Goal: Navigation & Orientation: Understand site structure

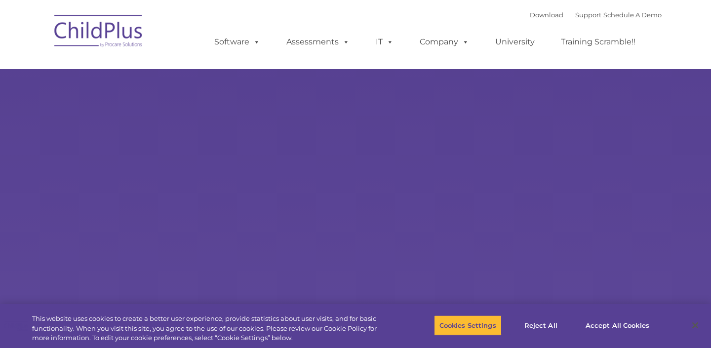
select select "MEDIUM"
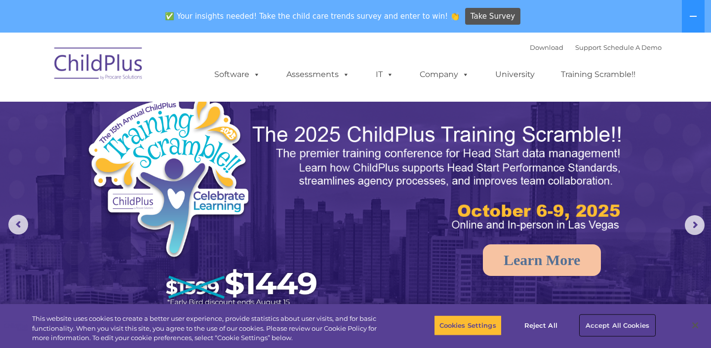
click at [630, 321] on button "Accept All Cookies" at bounding box center [617, 325] width 75 height 21
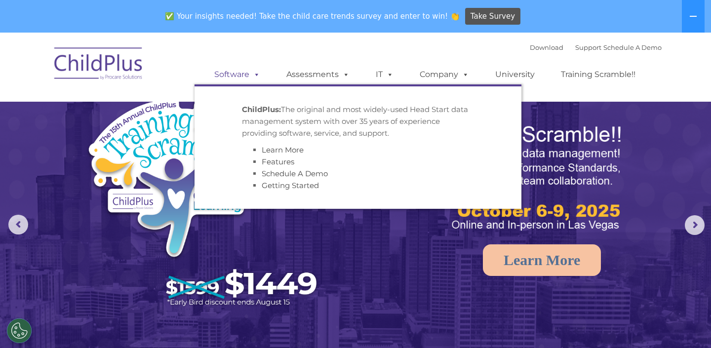
click at [240, 74] on link "Software" at bounding box center [237, 75] width 66 height 20
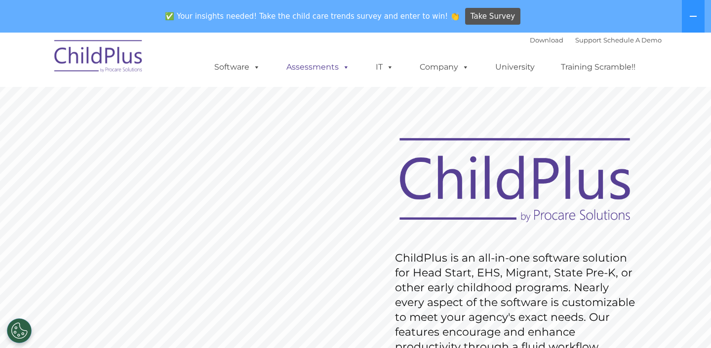
click at [311, 72] on link "Assessments" at bounding box center [317, 67] width 83 height 20
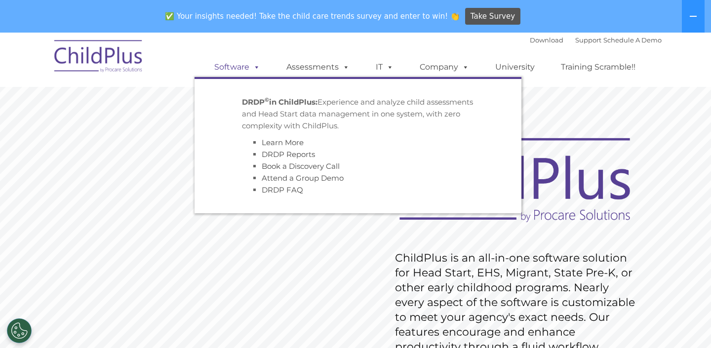
click at [249, 71] on link "Software" at bounding box center [237, 67] width 66 height 20
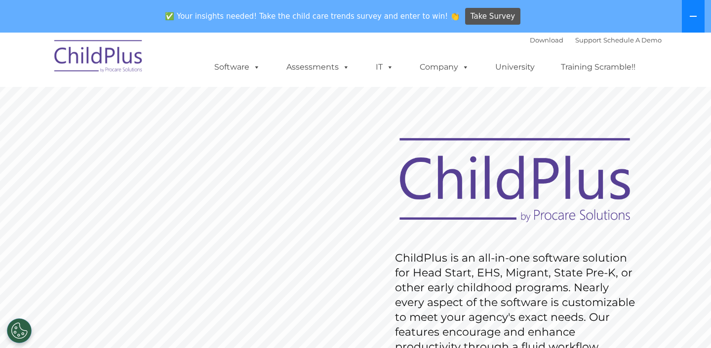
click at [699, 17] on button at bounding box center [693, 16] width 23 height 33
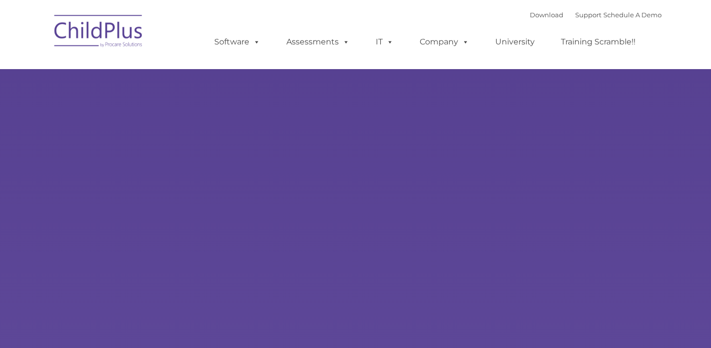
type input ""
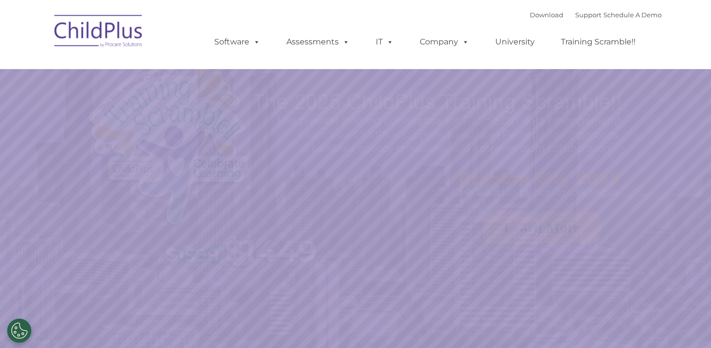
select select "MEDIUM"
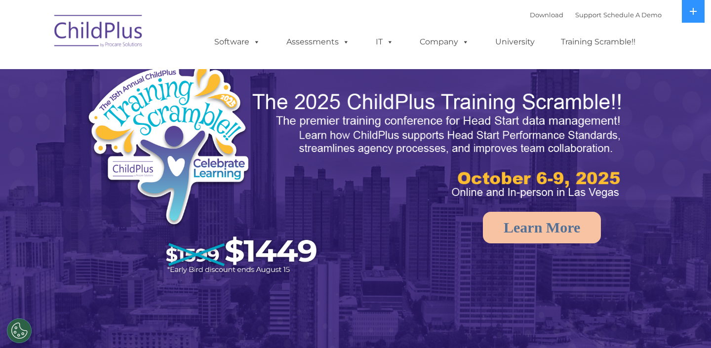
click at [123, 35] on img at bounding box center [98, 32] width 99 height 49
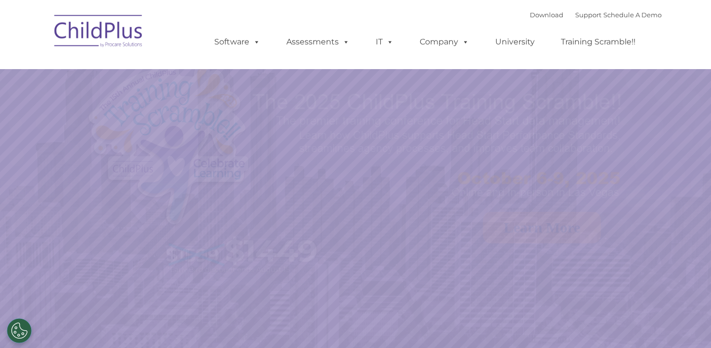
select select "MEDIUM"
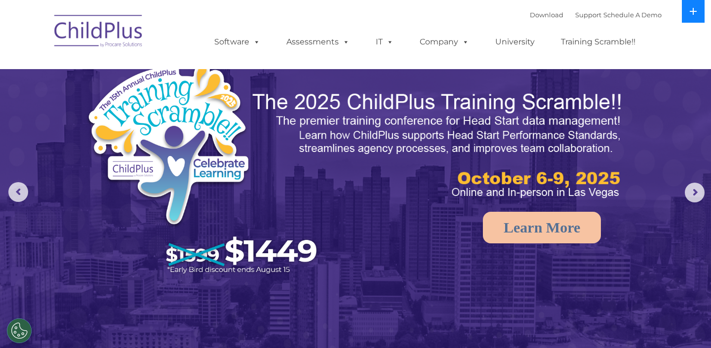
click at [693, 17] on button at bounding box center [693, 11] width 23 height 23
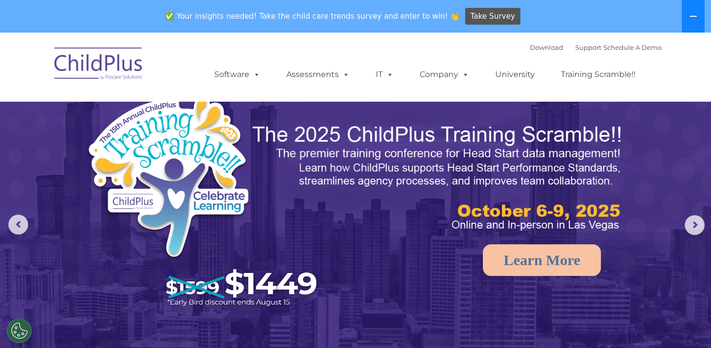
click at [693, 17] on icon at bounding box center [693, 16] width 8 height 8
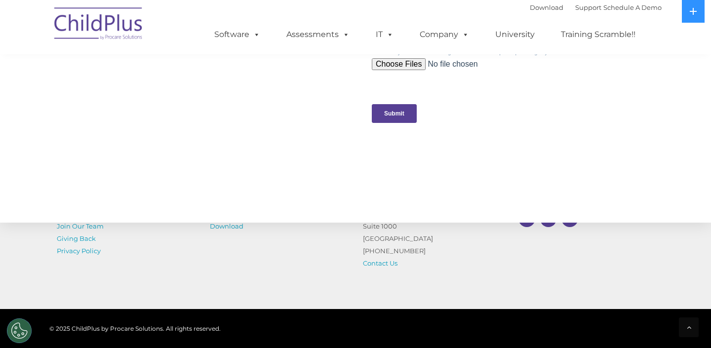
scroll to position [1112, 0]
